Goal: Task Accomplishment & Management: Complete application form

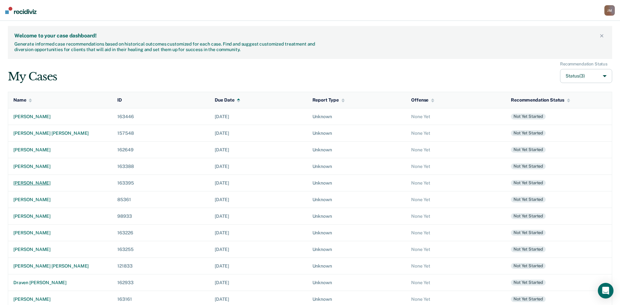
scroll to position [124, 0]
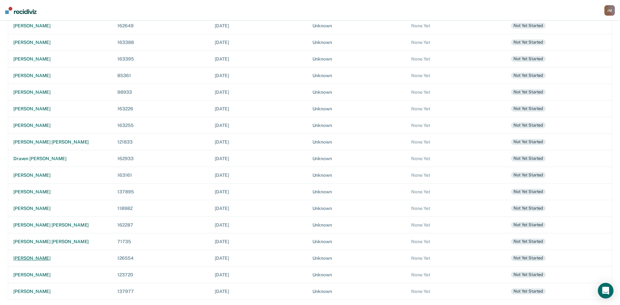
click at [45, 260] on div "[PERSON_NAME]" at bounding box center [60, 259] width 94 height 6
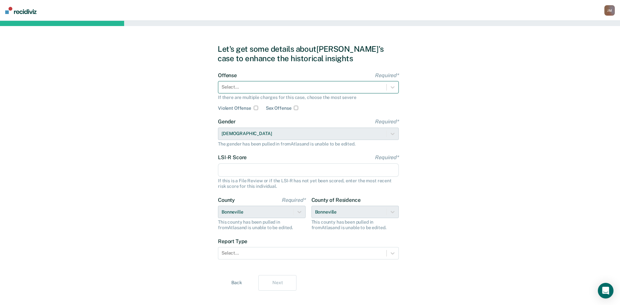
click at [342, 84] on div at bounding box center [303, 87] width 162 height 7
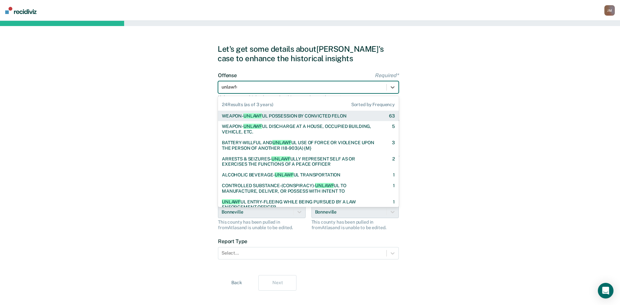
type input "unlawful"
click at [315, 115] on div "WEAPON- UNLAWFUL POSSESSION BY CONVICTED FELON" at bounding box center [284, 116] width 124 height 6
checkbox input "true"
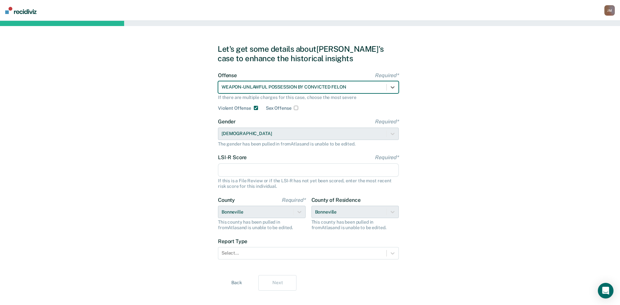
click at [314, 165] on input "LSI-R Score Required*" at bounding box center [308, 171] width 181 height 14
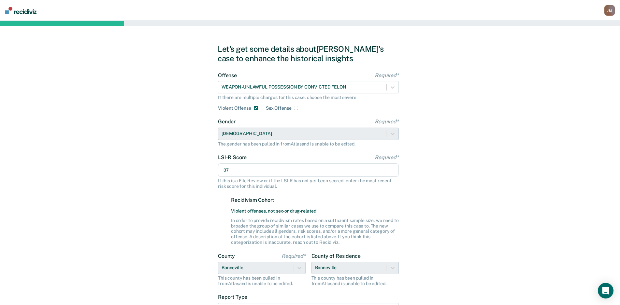
type input "37"
click at [480, 140] on div "Let's get some details about [PERSON_NAME]'s case to enhance the historical ins…" at bounding box center [310, 196] width 620 height 350
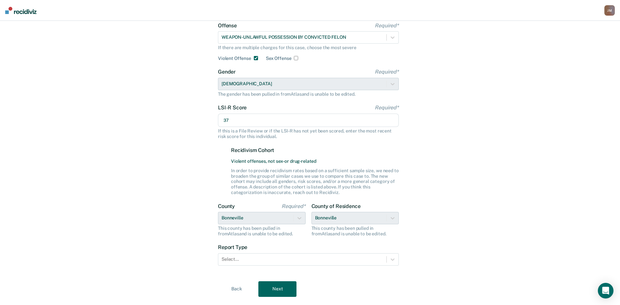
scroll to position [65, 0]
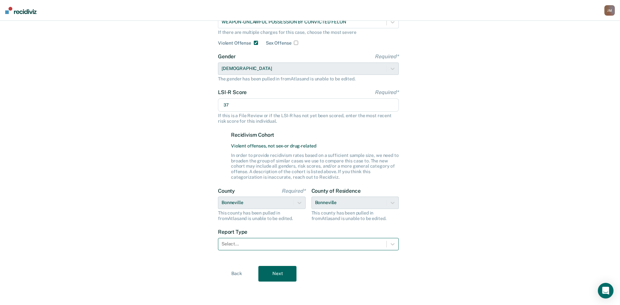
click at [257, 247] on div at bounding box center [303, 244] width 162 height 7
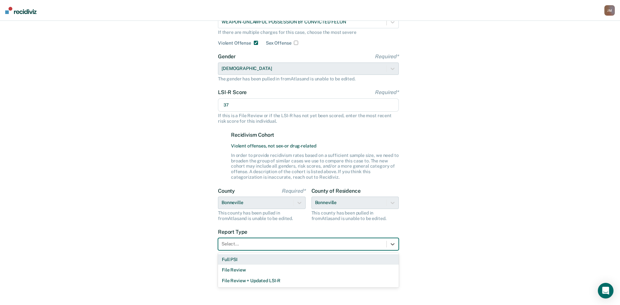
click at [256, 262] on div "Full PSI" at bounding box center [308, 260] width 181 height 11
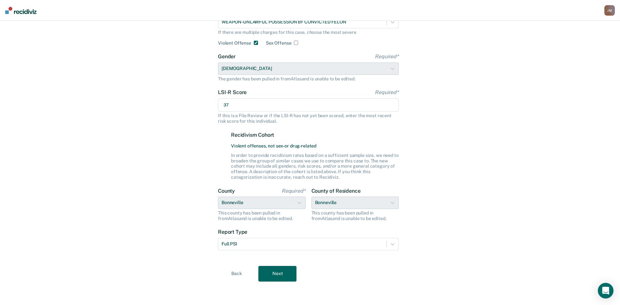
click at [274, 275] on button "Next" at bounding box center [278, 274] width 38 height 16
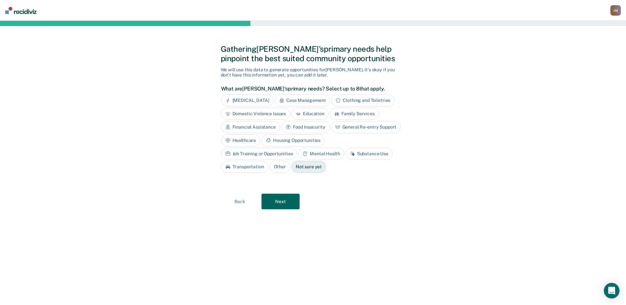
click at [346, 157] on div "Substance Use" at bounding box center [369, 154] width 47 height 12
click at [291, 142] on div "Housing Opportunities" at bounding box center [292, 141] width 63 height 12
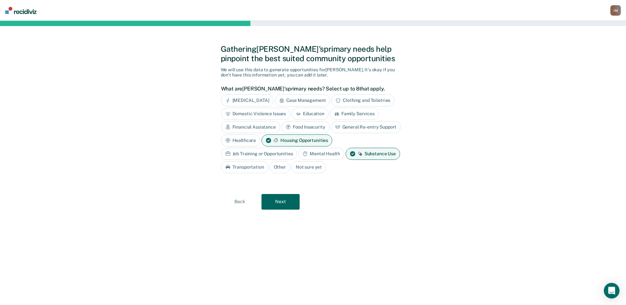
click at [345, 127] on div "General Re-entry Support" at bounding box center [366, 127] width 70 height 12
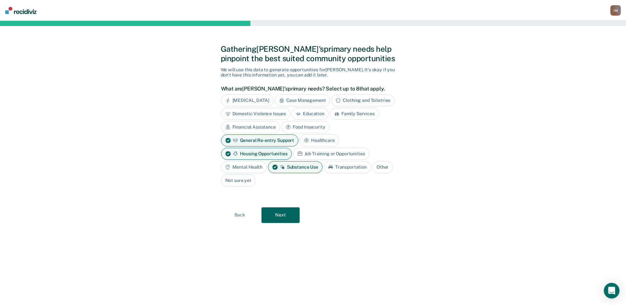
click at [252, 126] on div "Financial Assistance" at bounding box center [250, 127] width 59 height 12
click at [295, 102] on div "Case Management" at bounding box center [302, 101] width 55 height 12
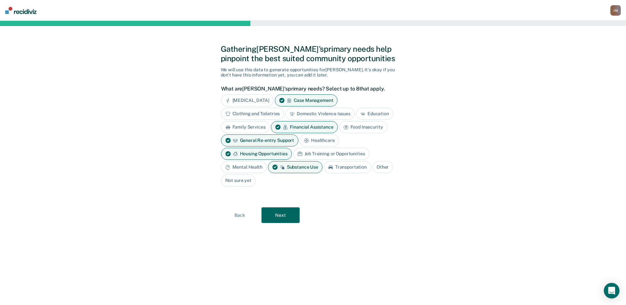
click at [356, 166] on div "Transportation" at bounding box center [347, 167] width 47 height 12
click at [257, 169] on div "Mental Health" at bounding box center [244, 167] width 46 height 12
click at [275, 214] on button "Next" at bounding box center [280, 216] width 38 height 16
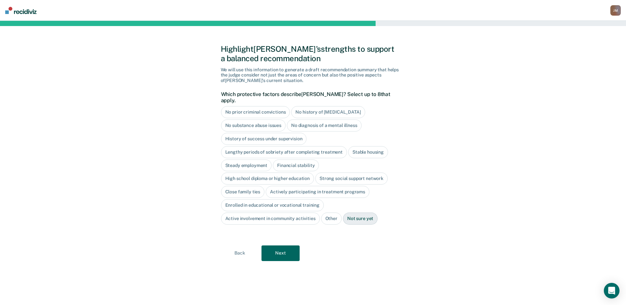
click at [278, 249] on button "Next" at bounding box center [280, 254] width 38 height 16
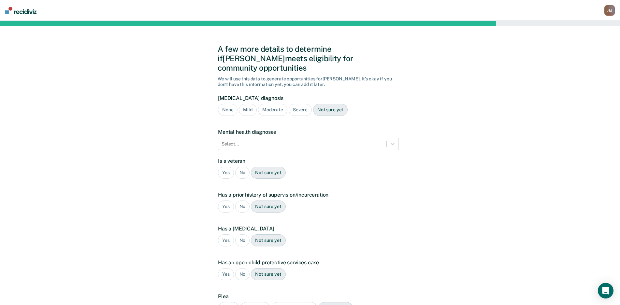
click at [297, 104] on div "Severe" at bounding box center [300, 110] width 23 height 12
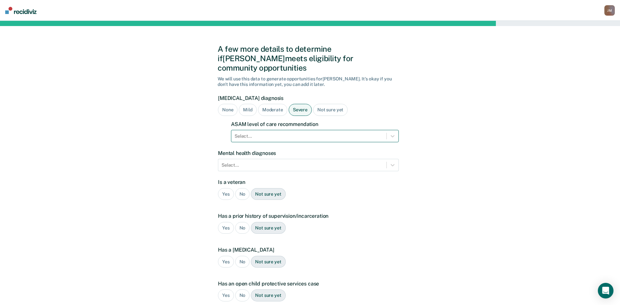
click at [292, 133] on div at bounding box center [309, 136] width 149 height 7
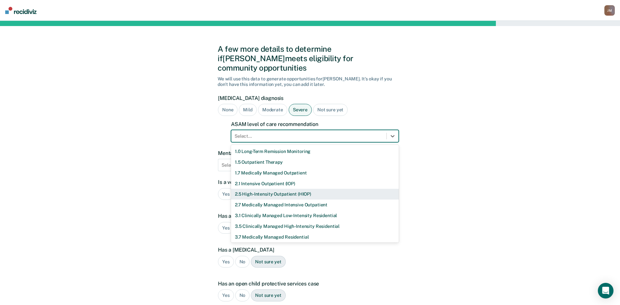
click at [278, 189] on div "2.5 High-Intensity Outpatient (HIOP)" at bounding box center [315, 194] width 168 height 11
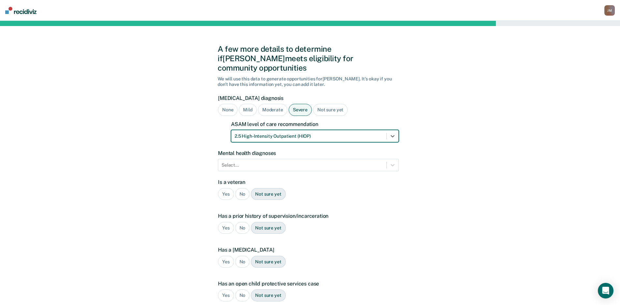
scroll to position [81, 0]
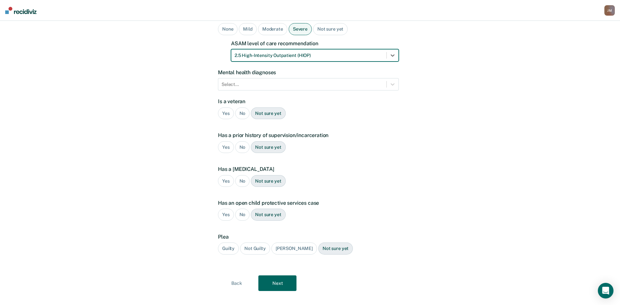
click at [277, 279] on button "Next" at bounding box center [278, 284] width 38 height 16
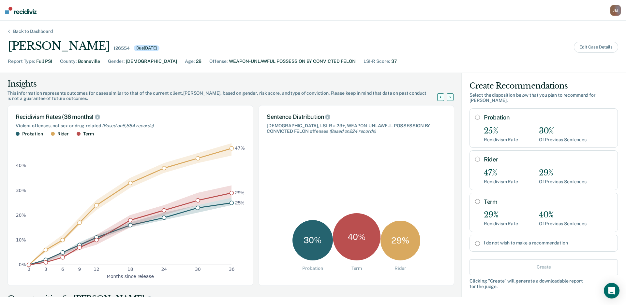
click at [491, 211] on div "29%" at bounding box center [501, 215] width 34 height 9
radio input "true"
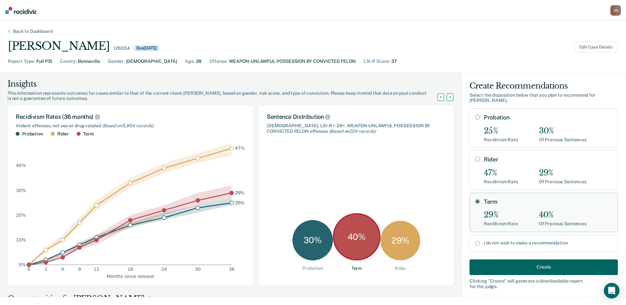
click at [527, 264] on button "Create" at bounding box center [543, 268] width 148 height 16
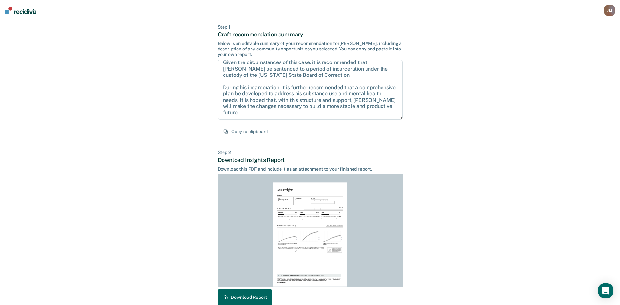
scroll to position [66, 0]
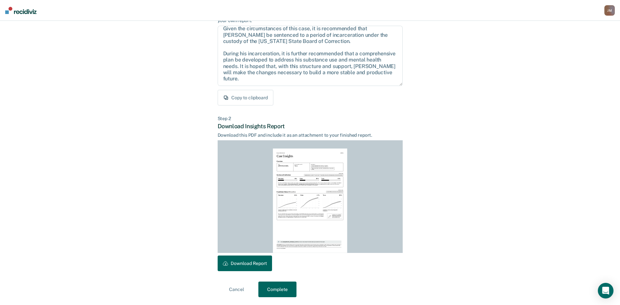
click at [254, 269] on button "Download Report" at bounding box center [245, 264] width 54 height 16
click at [276, 286] on button "Complete" at bounding box center [278, 290] width 38 height 16
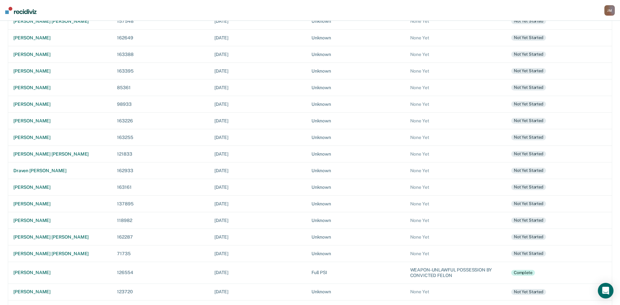
scroll to position [129, 0]
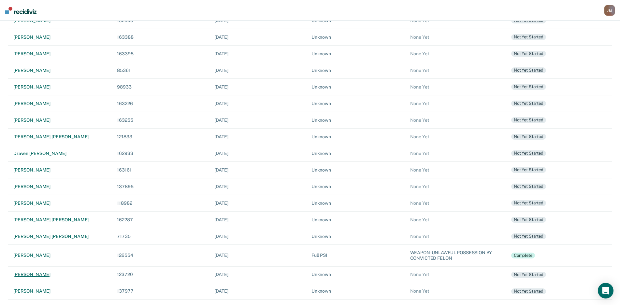
click at [28, 272] on div "[PERSON_NAME]" at bounding box center [59, 275] width 93 height 6
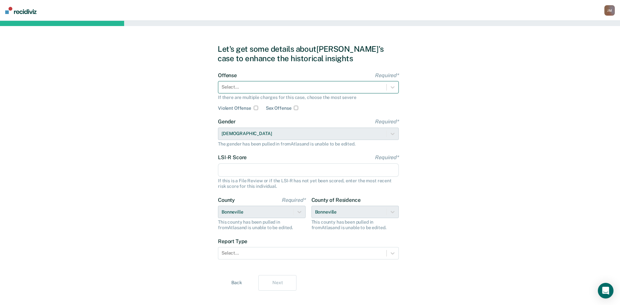
click at [365, 90] on div at bounding box center [303, 87] width 162 height 7
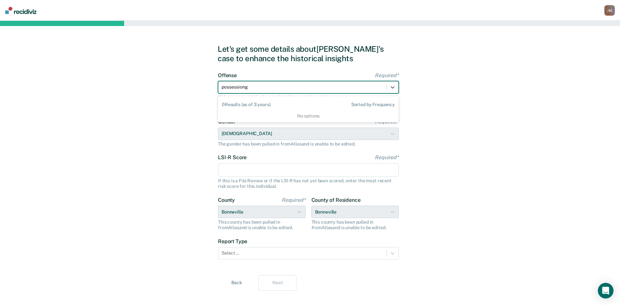
type input "possession"
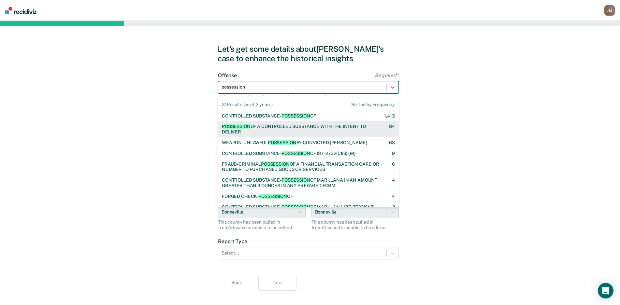
click at [357, 129] on div "POSSESSION OF A CONTROLLED SUBSTANCE WITH THE INTENT TO DELIVER" at bounding box center [300, 129] width 156 height 11
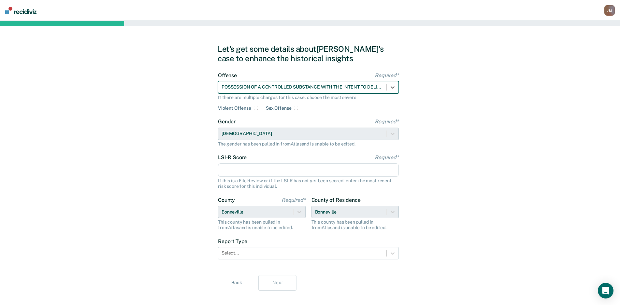
click at [346, 167] on input "LSI-R Score Required*" at bounding box center [308, 171] width 181 height 14
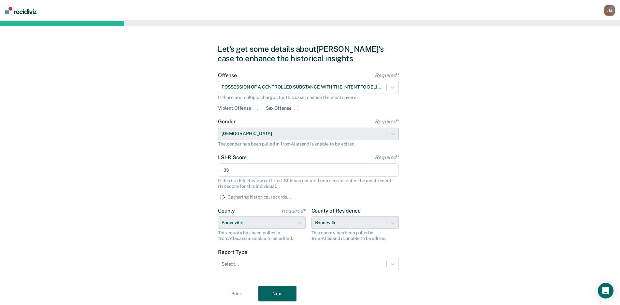
type input "33"
click at [537, 171] on div "Let's get some details about [PERSON_NAME]'s case to enhance the historical ins…" at bounding box center [310, 173] width 620 height 304
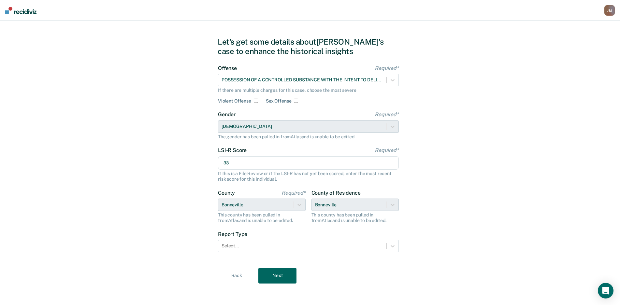
scroll to position [9, 0]
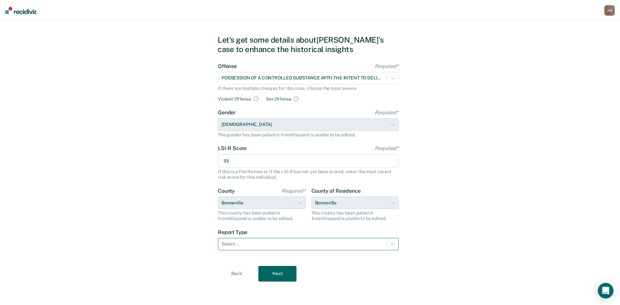
click at [317, 248] on div "Select..." at bounding box center [302, 244] width 168 height 9
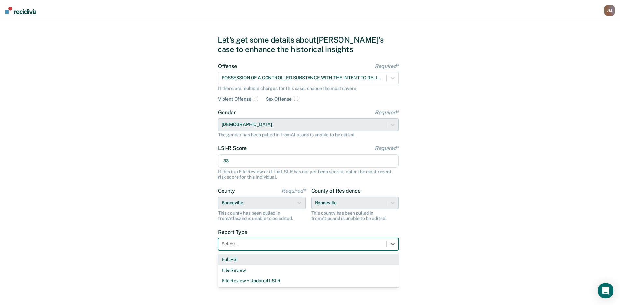
click at [274, 256] on div "Full PSI" at bounding box center [308, 260] width 181 height 11
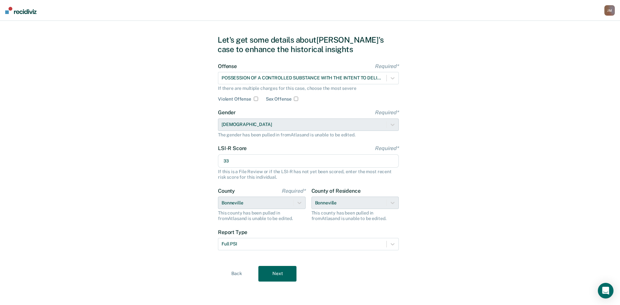
click at [277, 268] on button "Next" at bounding box center [278, 274] width 38 height 16
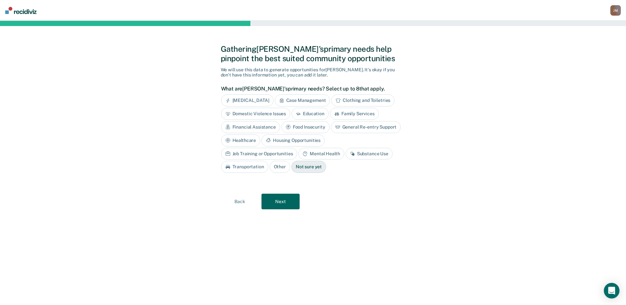
click at [289, 208] on button "Next" at bounding box center [280, 202] width 38 height 16
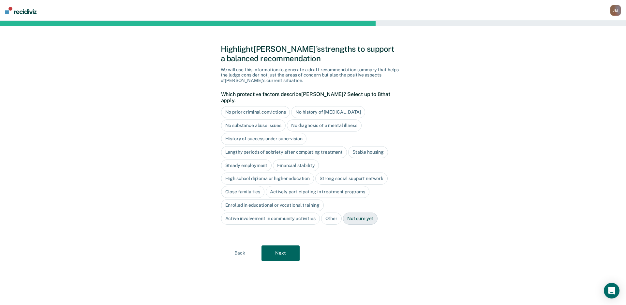
click at [281, 238] on div "Highlight [PERSON_NAME]'s strengths to support a balanced recommendation We wil…" at bounding box center [313, 163] width 185 height 269
click at [281, 246] on button "Next" at bounding box center [280, 254] width 38 height 16
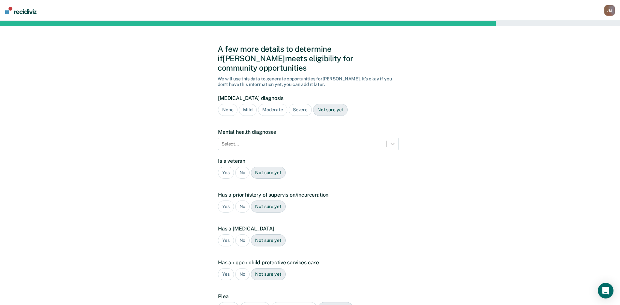
click at [295, 104] on div "Severe" at bounding box center [300, 110] width 23 height 12
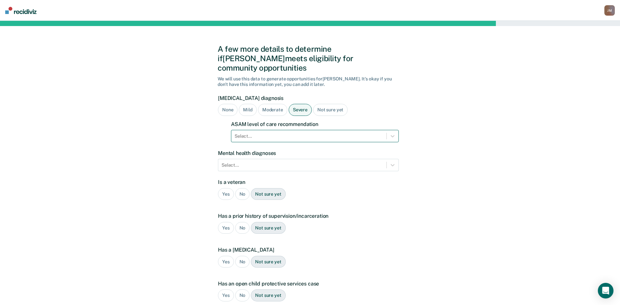
click at [306, 133] on div at bounding box center [309, 136] width 149 height 7
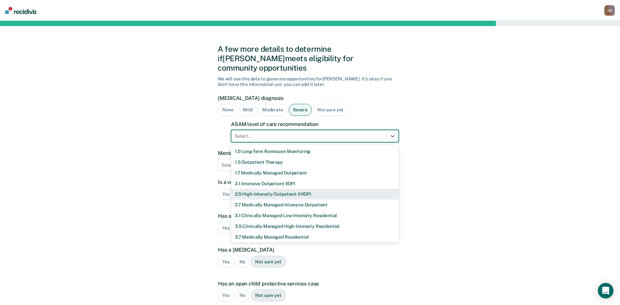
click at [283, 189] on div "2.5 High-Intensity Outpatient (HIOP)" at bounding box center [315, 194] width 168 height 11
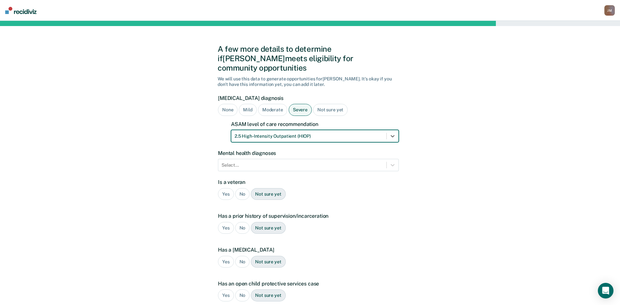
scroll to position [81, 0]
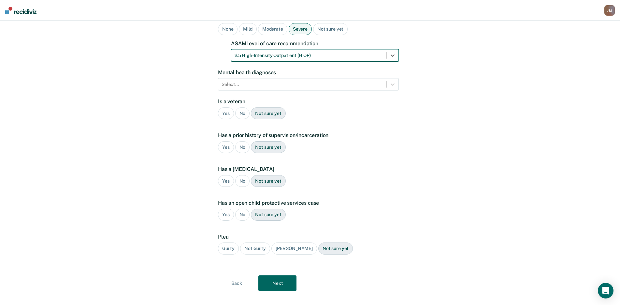
click at [217, 139] on div "A few more details to determine if [PERSON_NAME] meets eligibility for communit…" at bounding box center [310, 127] width 620 height 375
click at [223, 141] on div "Yes" at bounding box center [226, 147] width 16 height 12
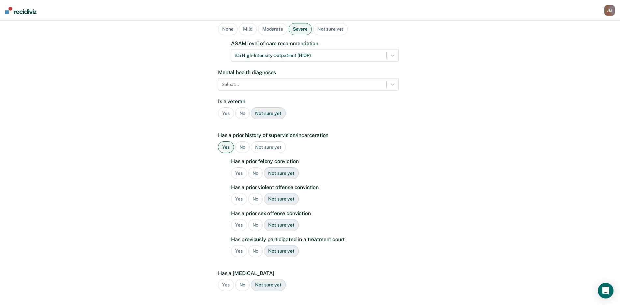
click at [239, 168] on div "Yes" at bounding box center [239, 174] width 16 height 12
click at [237, 193] on div "Yes" at bounding box center [239, 199] width 16 height 12
click at [257, 219] on div "No" at bounding box center [255, 225] width 15 height 12
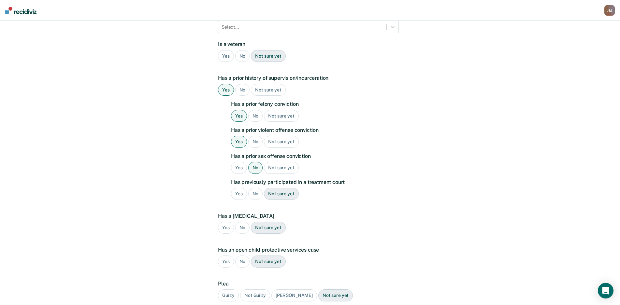
scroll to position [185, 0]
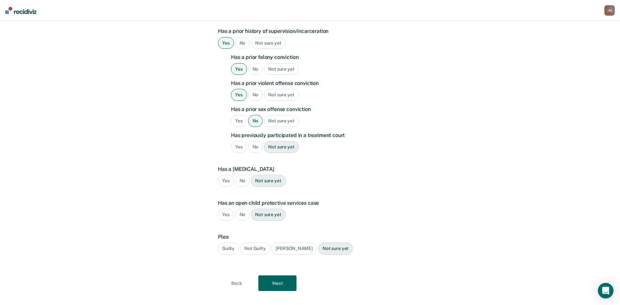
click at [288, 276] on button "Next" at bounding box center [278, 284] width 38 height 16
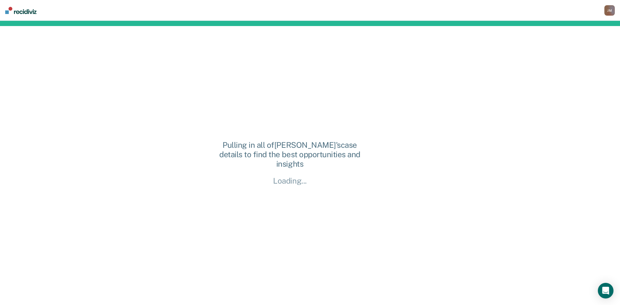
scroll to position [0, 0]
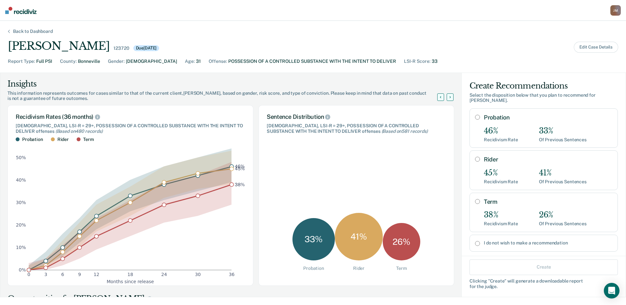
click at [540, 120] on div "Probation 46% Recidivism Rate 33% Of Previous Sentences" at bounding box center [548, 128] width 128 height 28
radio input "true"
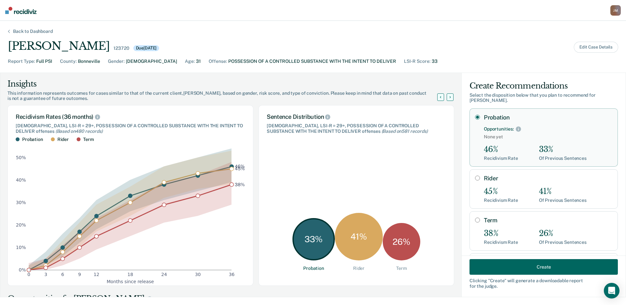
click at [535, 261] on button "Create" at bounding box center [543, 268] width 148 height 16
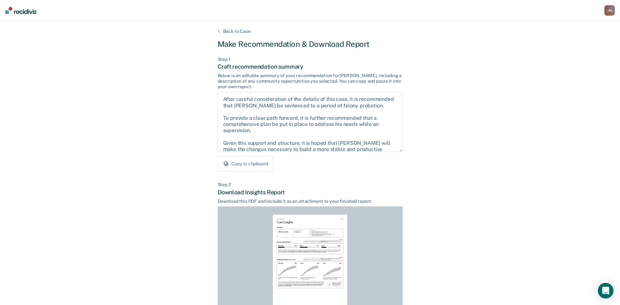
scroll to position [66, 0]
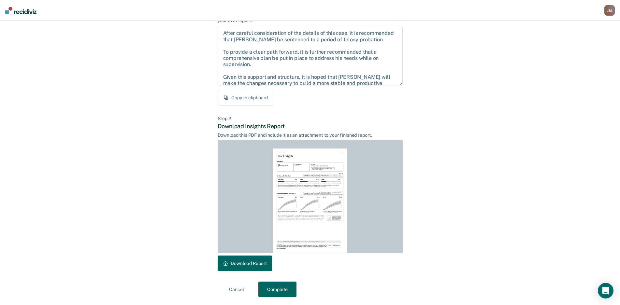
click at [254, 263] on button "Download Report" at bounding box center [245, 264] width 54 height 16
click at [281, 287] on button "Complete" at bounding box center [278, 290] width 38 height 16
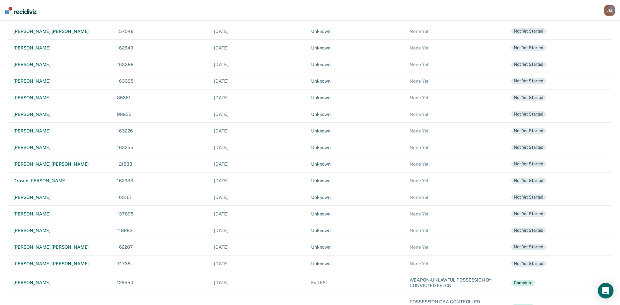
scroll to position [140, 0]
